Goal: Transaction & Acquisition: Purchase product/service

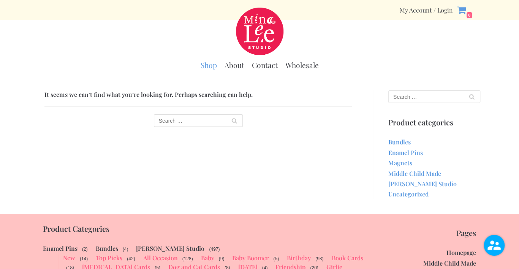
click at [213, 65] on link "Shop" at bounding box center [209, 64] width 16 height 9
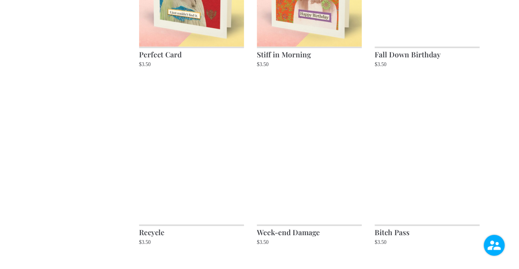
scroll to position [759, 0]
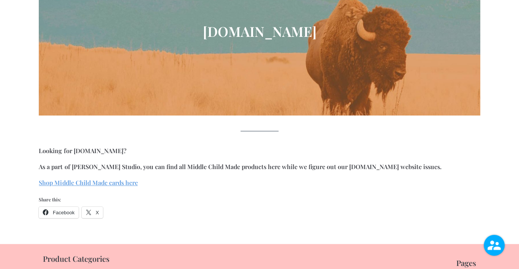
scroll to position [213, 0]
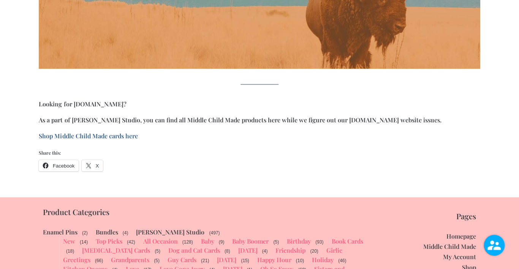
click at [137, 134] on link "Shop Middle Child Made cards here" at bounding box center [88, 136] width 99 height 8
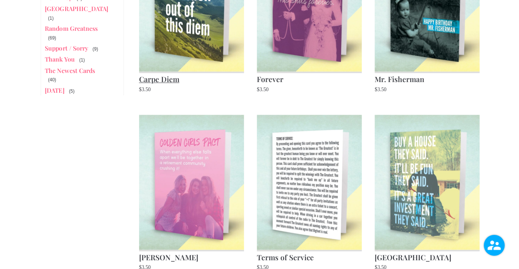
scroll to position [395, 0]
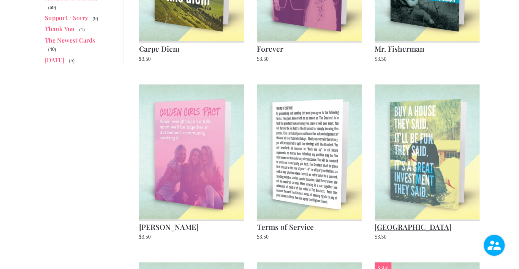
click at [414, 126] on img at bounding box center [426, 151] width 105 height 135
